Goal: Task Accomplishment & Management: Use online tool/utility

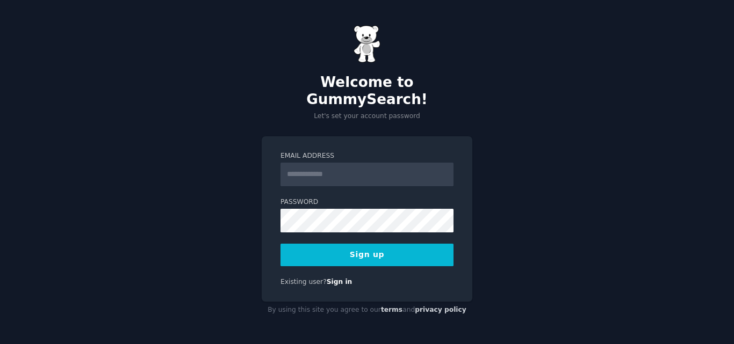
click at [344, 166] on input "Email Address" at bounding box center [367, 175] width 173 height 24
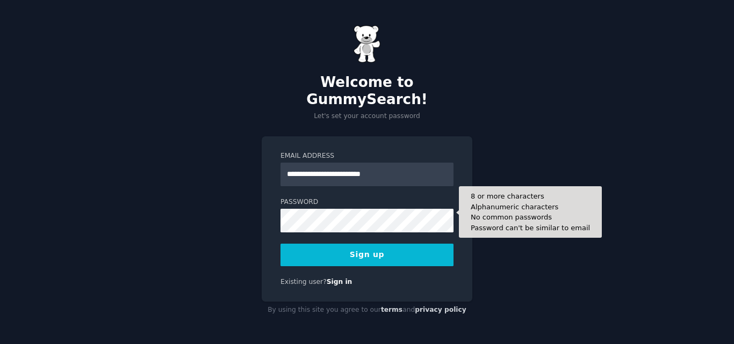
type input "**********"
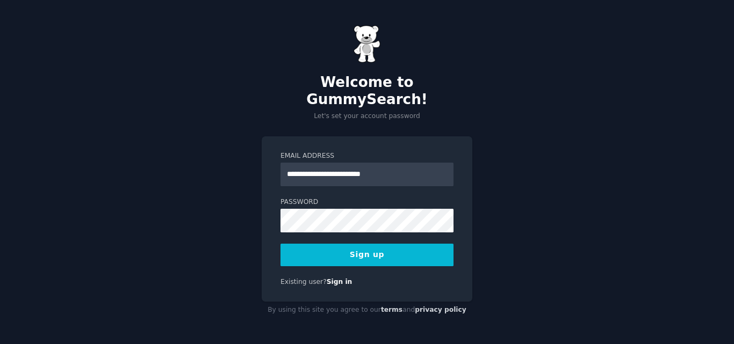
click at [313, 246] on button "Sign up" at bounding box center [367, 255] width 173 height 23
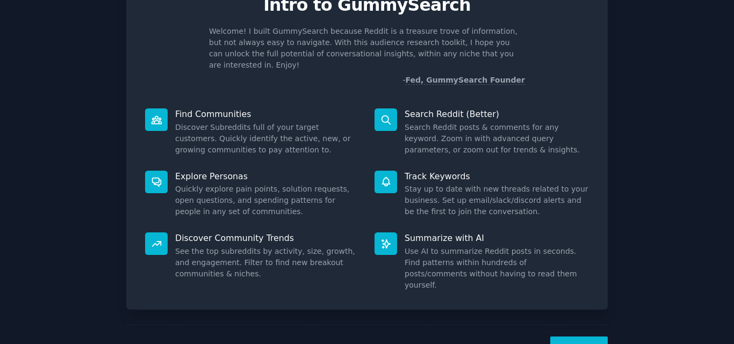
scroll to position [76, 0]
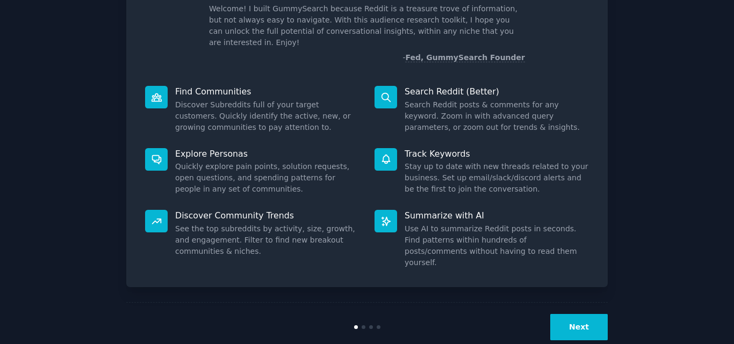
click at [579, 314] on button "Next" at bounding box center [579, 327] width 58 height 26
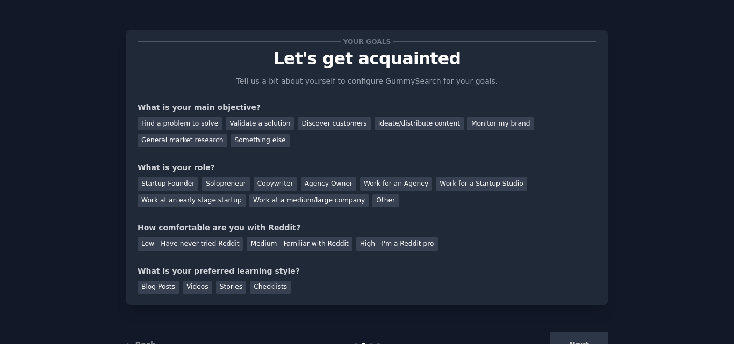
scroll to position [40, 0]
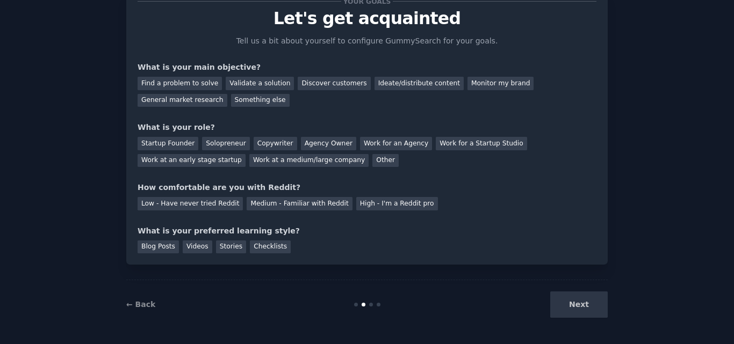
click at [583, 308] on div "Next" at bounding box center [527, 305] width 161 height 26
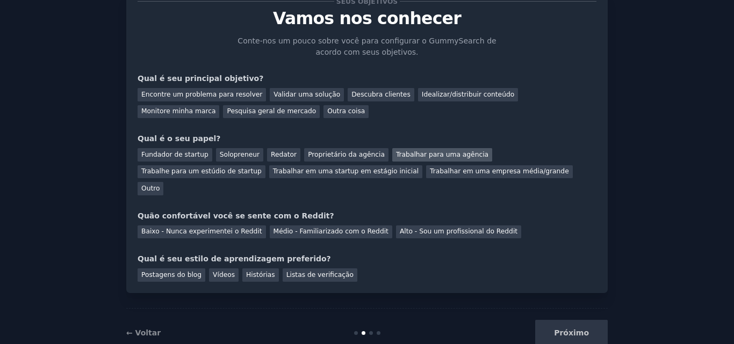
scroll to position [0, 0]
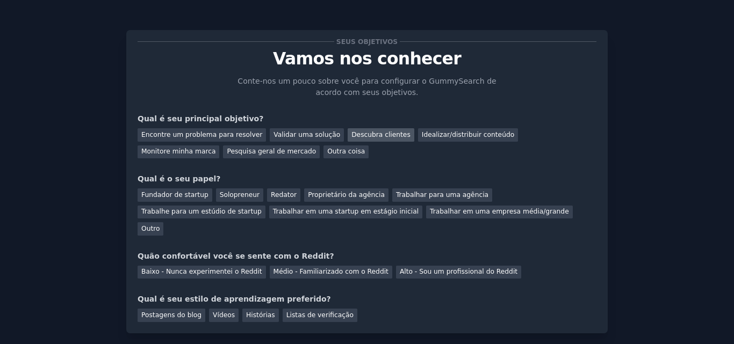
click at [353, 135] on font "Descubra clientes" at bounding box center [380, 135] width 59 height 8
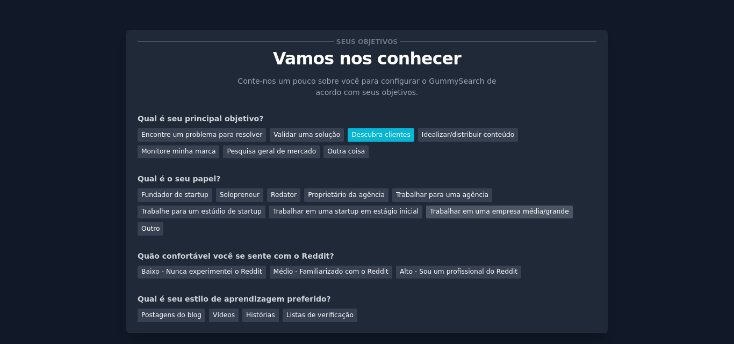
click at [430, 212] on font "Trabalhar em uma empresa média/grande" at bounding box center [499, 212] width 139 height 8
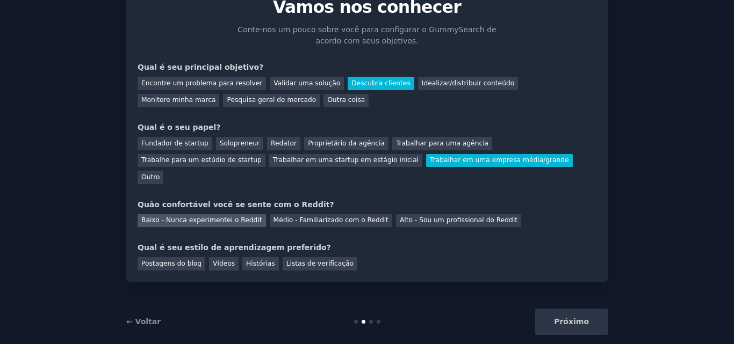
click at [231, 217] on font "Baixo - Nunca experimentei o Reddit" at bounding box center [201, 221] width 121 height 8
click at [213, 260] on font "Vídeos" at bounding box center [224, 264] width 22 height 8
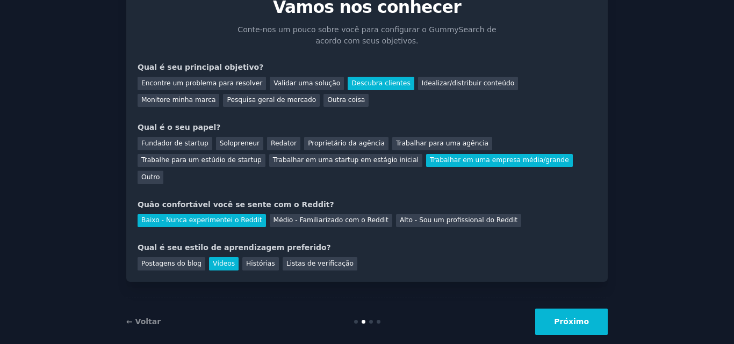
click at [574, 318] on font "Próximo" at bounding box center [571, 322] width 35 height 9
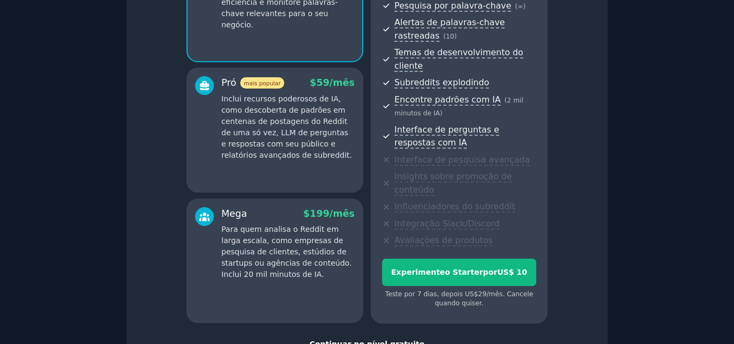
scroll to position [227, 0]
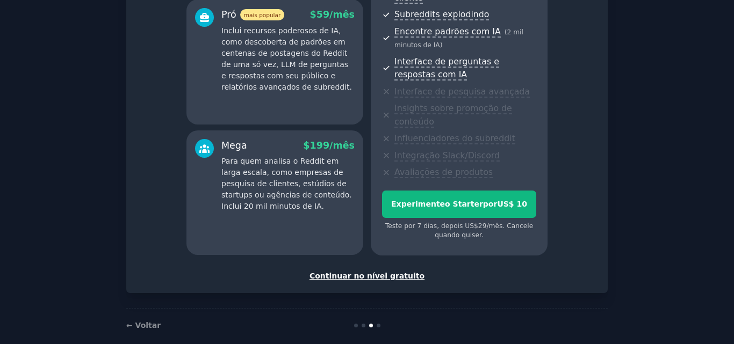
click at [376, 272] on font "Continuar no nível gratuito" at bounding box center [367, 276] width 115 height 9
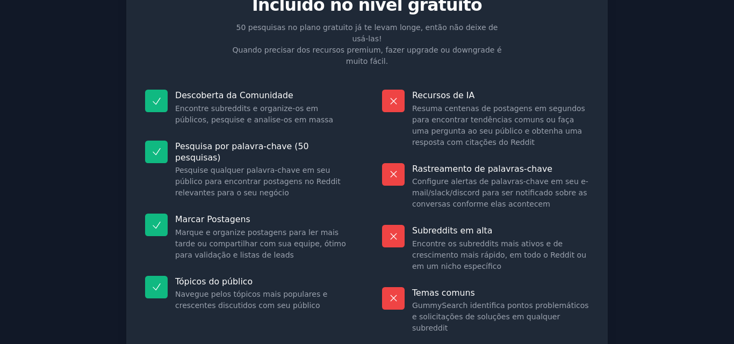
scroll to position [107, 0]
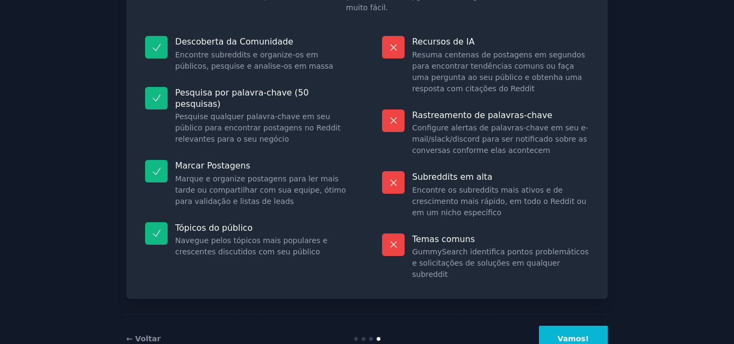
click at [581, 335] on font "Vamos!" at bounding box center [573, 339] width 31 height 9
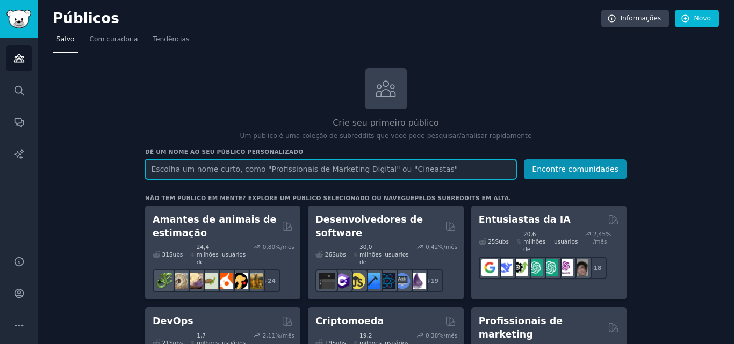
click at [316, 168] on input "text" at bounding box center [330, 170] width 371 height 20
type input "profissionais de ti"
click at [524, 160] on button "Encontre comunidades" at bounding box center [575, 170] width 103 height 20
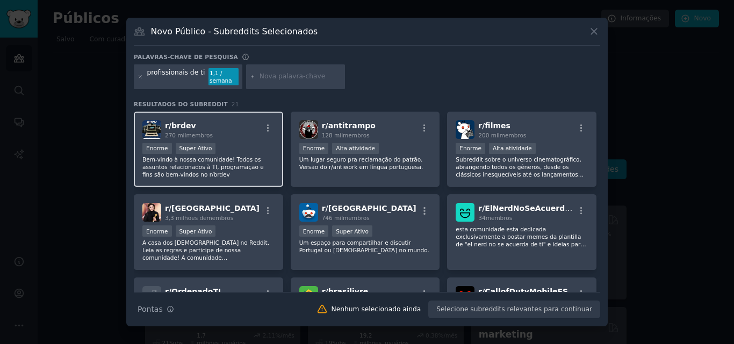
click at [218, 152] on div ">= 95º percentil para envios / dia Enorme Super Ativo" at bounding box center [208, 149] width 132 height 13
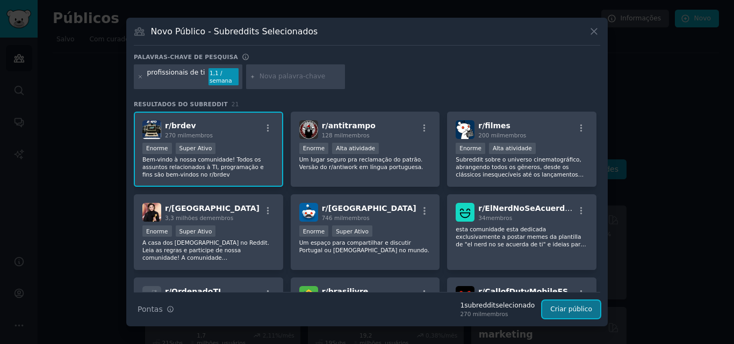
click at [577, 312] on font "Criar público" at bounding box center [571, 310] width 42 height 8
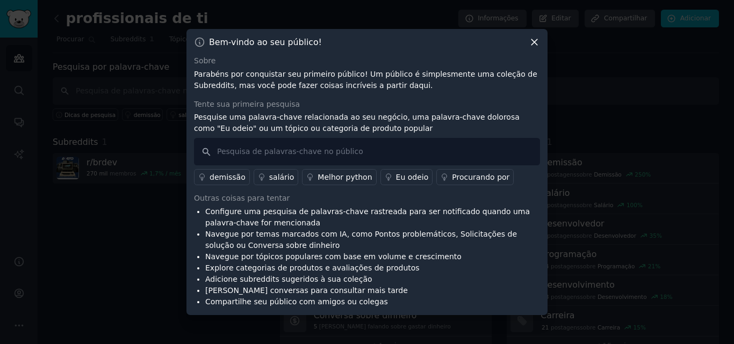
click at [452, 179] on font "Procurando por" at bounding box center [481, 177] width 58 height 9
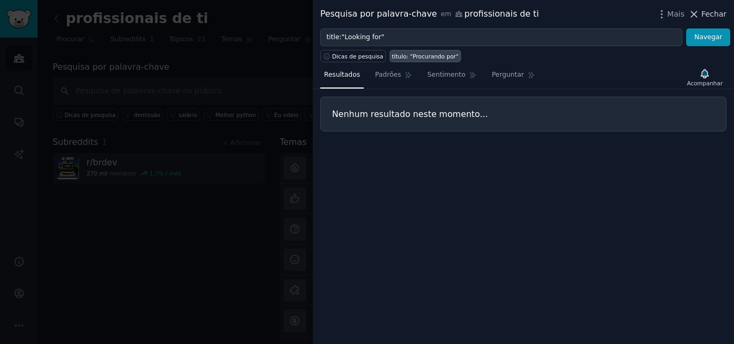
click at [697, 16] on icon at bounding box center [694, 14] width 6 height 6
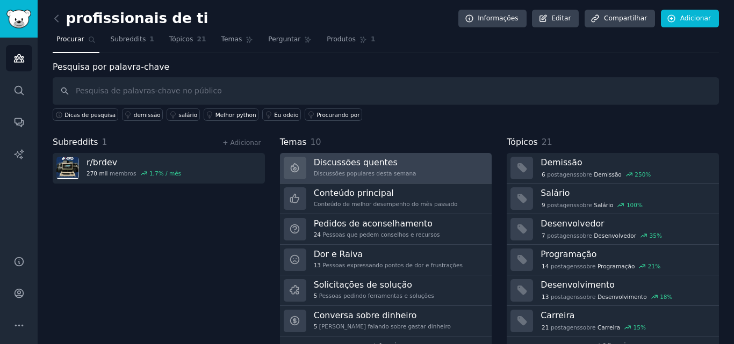
click at [357, 162] on font "Discussões quentes" at bounding box center [356, 162] width 84 height 10
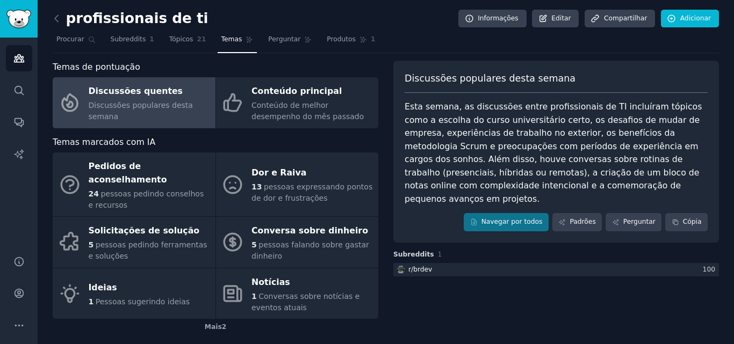
click at [545, 296] on div "Discussões populares desta semana Esta semana, as discussões entre profissionai…" at bounding box center [556, 219] width 326 height 317
click at [128, 96] on font "Discussões quentes" at bounding box center [136, 91] width 94 height 10
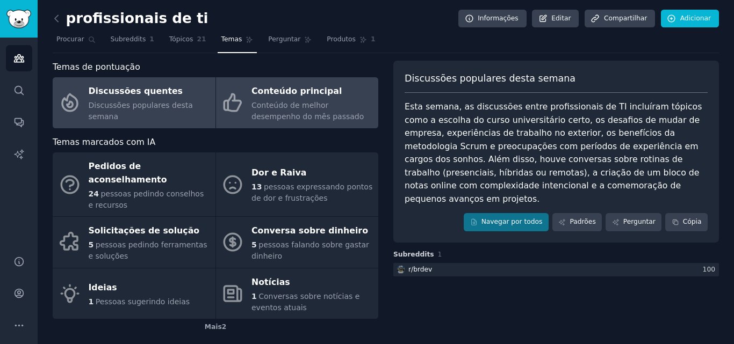
click at [288, 102] on font "Conteúdo de melhor desempenho do mês passado" at bounding box center [307, 111] width 112 height 20
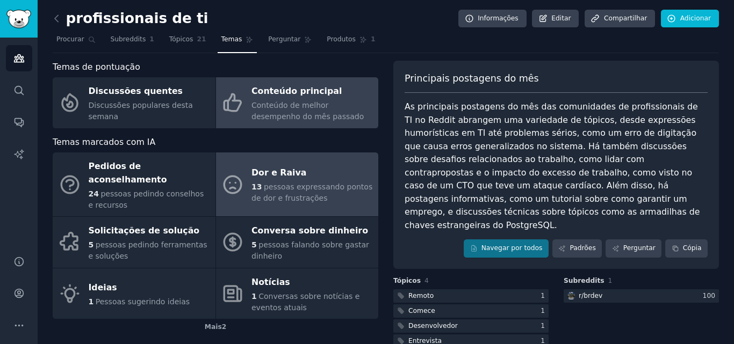
click at [288, 184] on font "pessoas expressando pontos de dor e frustrações" at bounding box center [311, 193] width 121 height 20
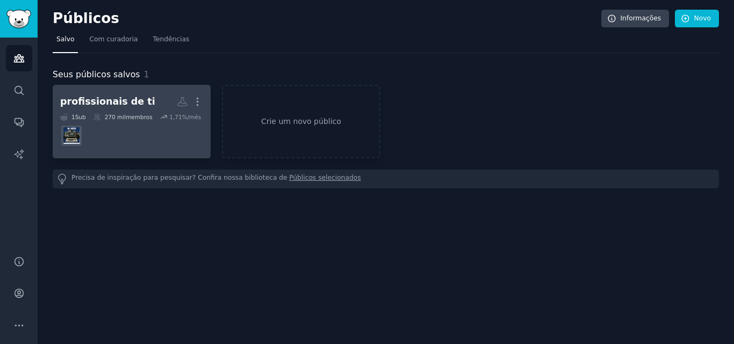
click at [156, 128] on dd at bounding box center [131, 136] width 143 height 30
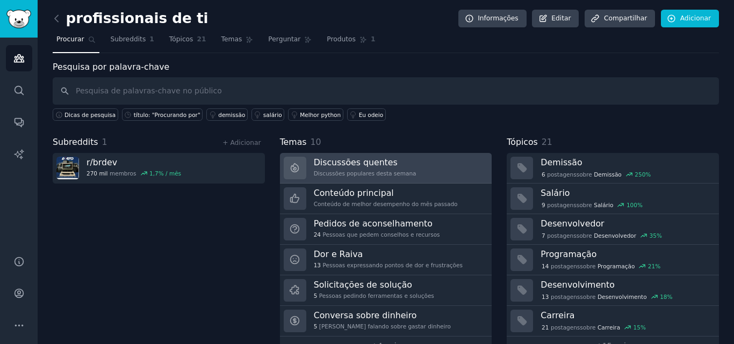
click at [390, 171] on font "Discussões populares desta semana" at bounding box center [365, 173] width 103 height 6
